Goal: Information Seeking & Learning: Learn about a topic

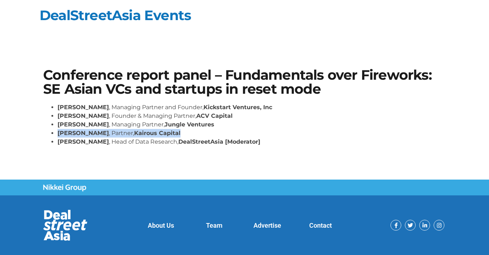
drag, startPoint x: 59, startPoint y: 133, endPoint x: 178, endPoint y: 136, distance: 119.3
click at [178, 136] on li "[PERSON_NAME] , Partner, Kairous Capital" at bounding box center [251, 133] width 388 height 9
copy li "[PERSON_NAME] , Partner, Kairous Capital"
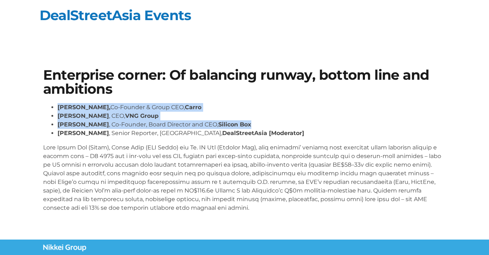
drag, startPoint x: 58, startPoint y: 108, endPoint x: 246, endPoint y: 124, distance: 188.9
click at [246, 124] on ul "[PERSON_NAME], Co-Founder & Group CEO, Carro [PERSON_NAME] , CEO, VNG Group [PE…" at bounding box center [244, 120] width 402 height 34
copy ul "[PERSON_NAME], Co-Founder & Group CEO, [PERSON_NAME] , CEO, VNG Group [PERSON_N…"
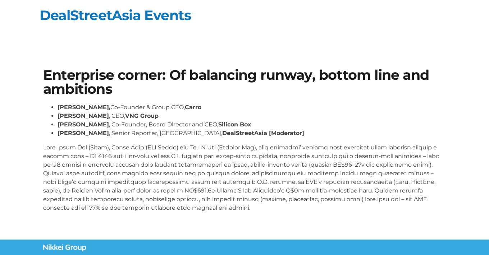
click at [451, 80] on section "Enterprise corner: Of balancing runway, bottom line and ambitions Aaron Tan, Co…" at bounding box center [244, 143] width 489 height 193
click at [452, 82] on section "Enterprise corner: Of balancing runway, bottom line and ambitions Aaron Tan, Co…" at bounding box center [244, 143] width 489 height 193
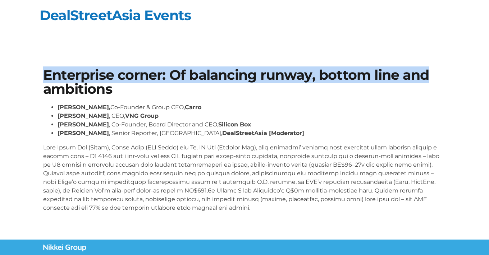
drag, startPoint x: 441, startPoint y: 70, endPoint x: 439, endPoint y: 66, distance: 4.3
click at [439, 66] on div "Enterprise corner: Of balancing runway, bottom line and ambitions Aaron Tan, Co…" at bounding box center [244, 143] width 409 height 157
